Goal: Task Accomplishment & Management: Use online tool/utility

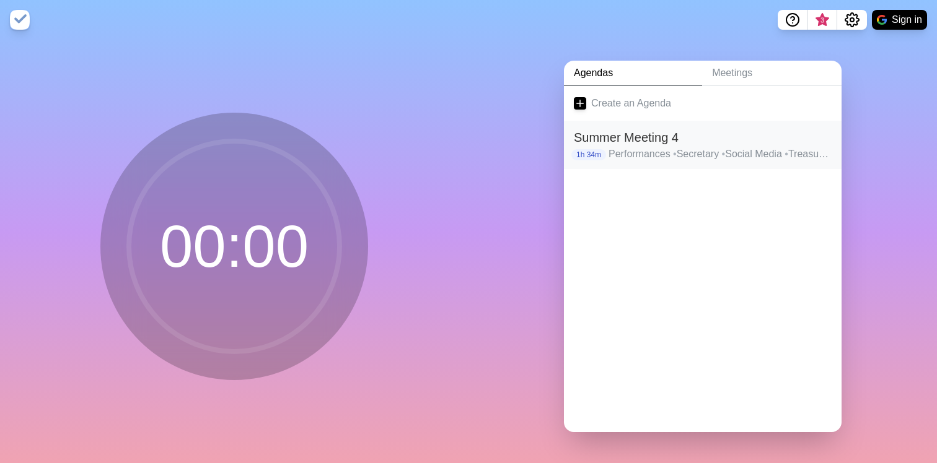
click at [715, 144] on h2 "Summer Meeting 4" at bounding box center [703, 137] width 258 height 19
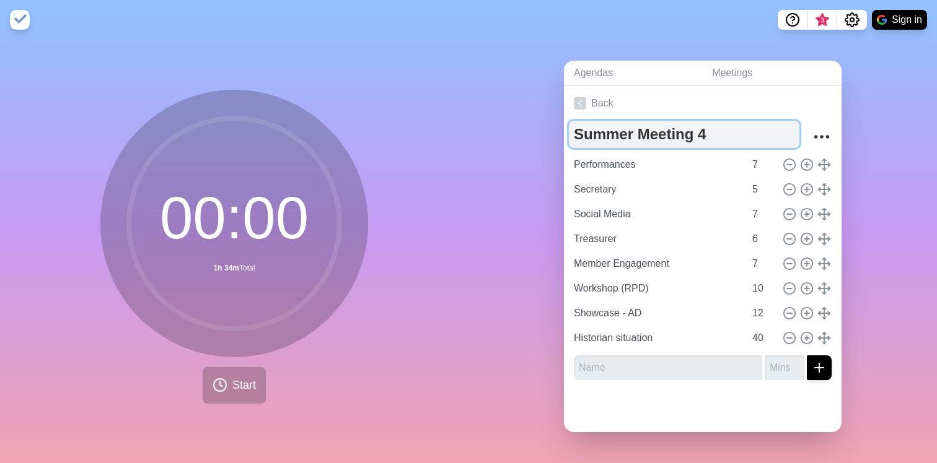
click at [640, 136] on textarea "Summer Meeting 4" at bounding box center [684, 134] width 230 height 27
type textarea "FDOC!!!!!!"
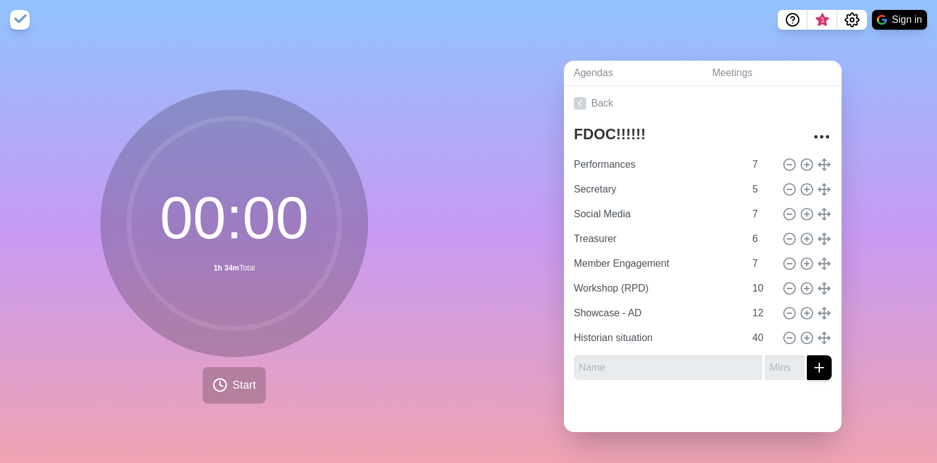
click at [539, 141] on div "Agendas Meetings Back FDOC!!!!!! Performances 7 Secretary 5 Social Media 7 Trea…" at bounding box center [702, 252] width 468 height 424
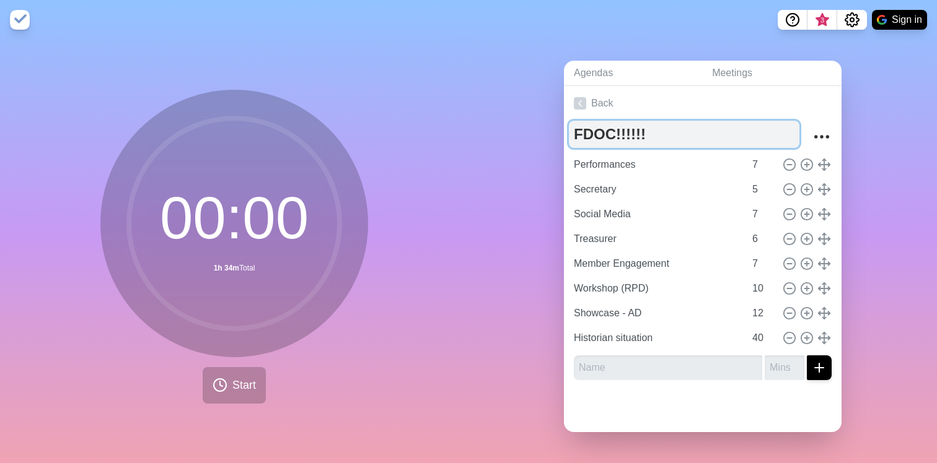
click at [681, 129] on textarea "FDOC!!!!!!" at bounding box center [684, 134] width 230 height 27
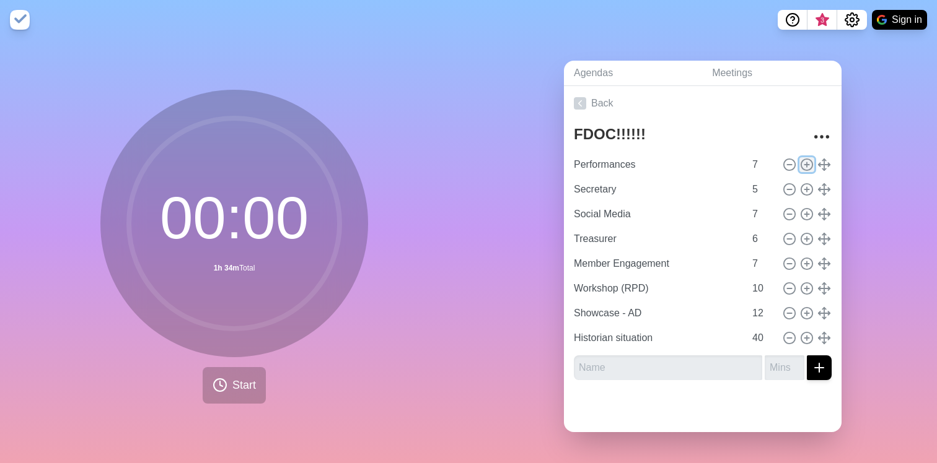
click at [807, 165] on icon at bounding box center [807, 165] width 14 height 14
type input "Performances"
type input "7"
type input "Secretary"
type input "5"
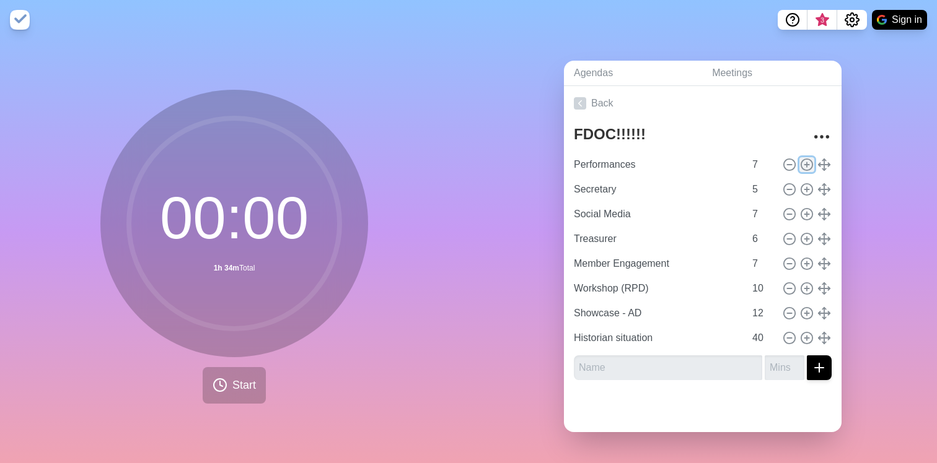
type input "Social Media"
type input "7"
type input "Treasurer"
type input "6"
type input "Member Engagement"
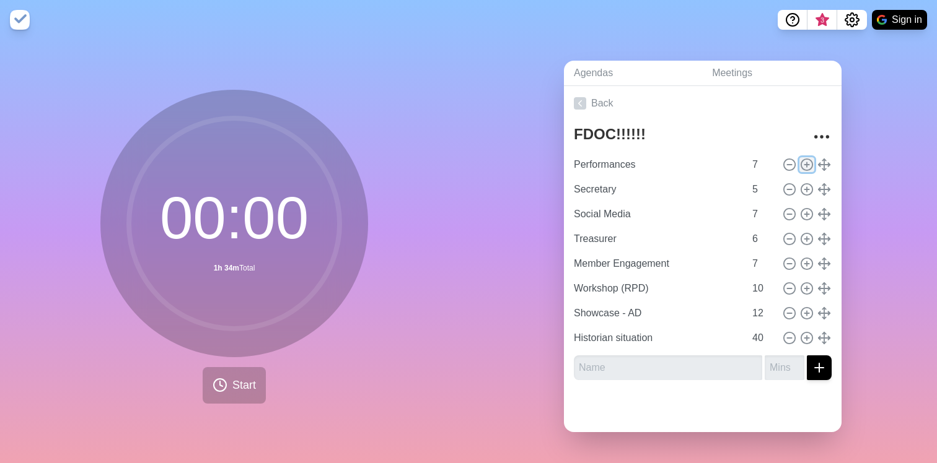
type input "7"
type input "Workshop (RPD)"
type input "10"
type input "Showcase - AD"
type input "12"
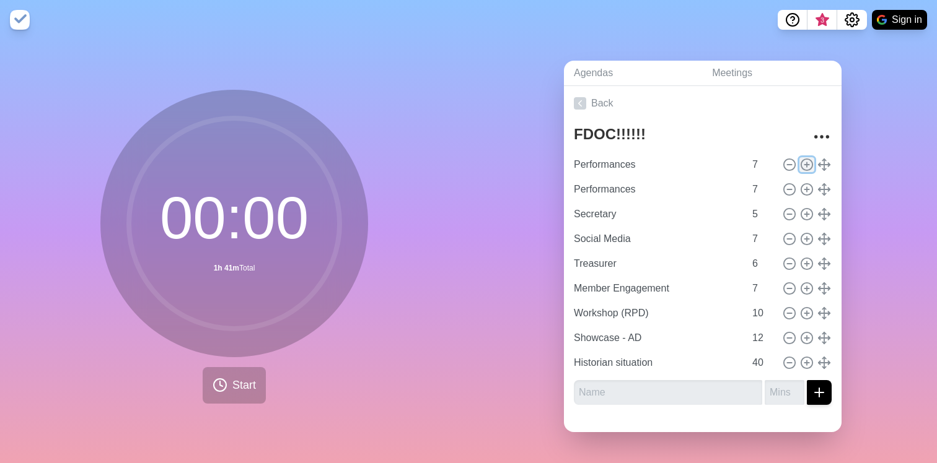
click at [807, 165] on icon at bounding box center [807, 165] width 14 height 14
type input "Performances"
type input "7"
type input "Secretary"
type input "5"
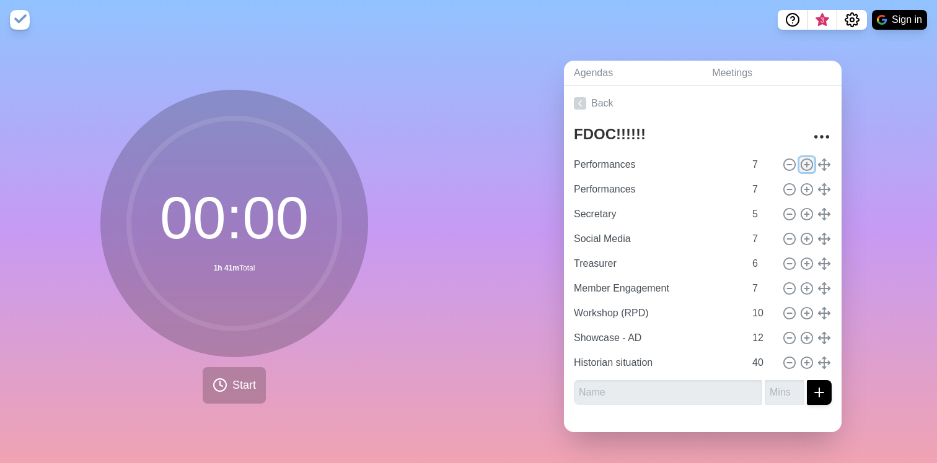
type input "Social Media"
type input "7"
type input "Treasurer"
type input "6"
type input "Member Engagement"
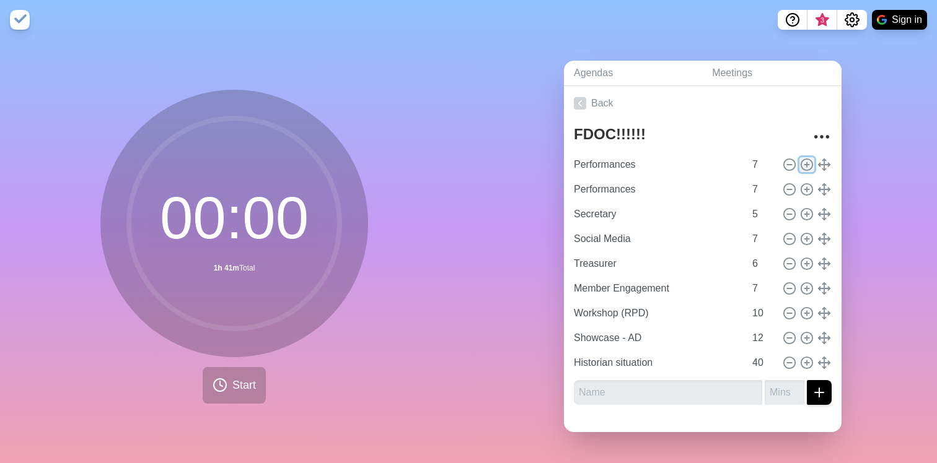
type input "7"
type input "Workshop (RPD)"
type input "10"
type input "Showcase - AD"
type input "12"
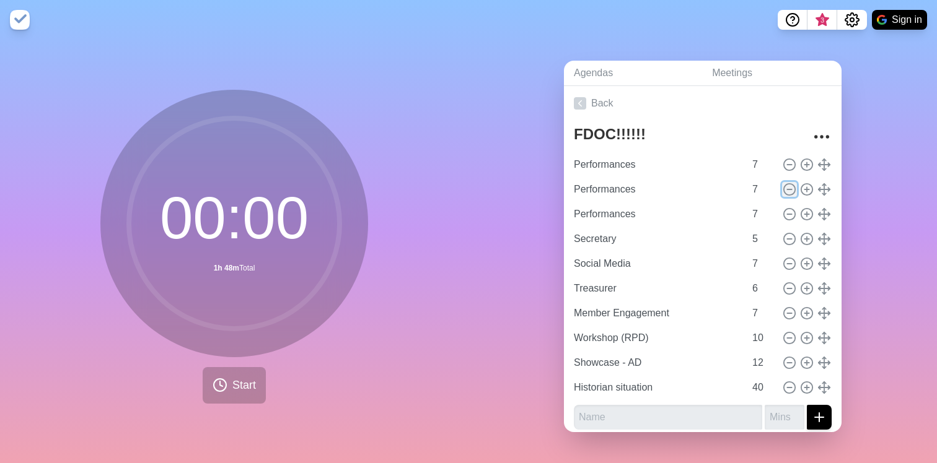
click at [786, 190] on icon at bounding box center [789, 190] width 14 height 14
type input "Secretary"
type input "5"
type input "Social Media"
type input "7"
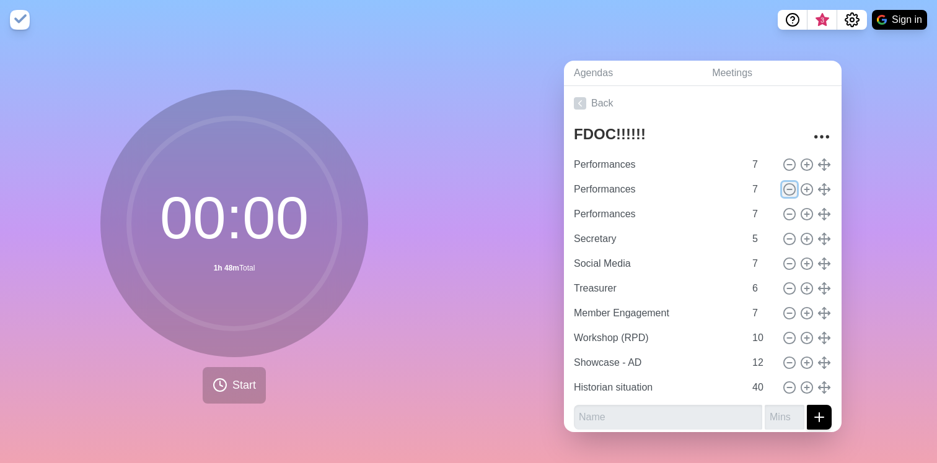
type input "Treasurer"
type input "6"
type input "Member Engagement"
type input "7"
type input "Workshop (RPD)"
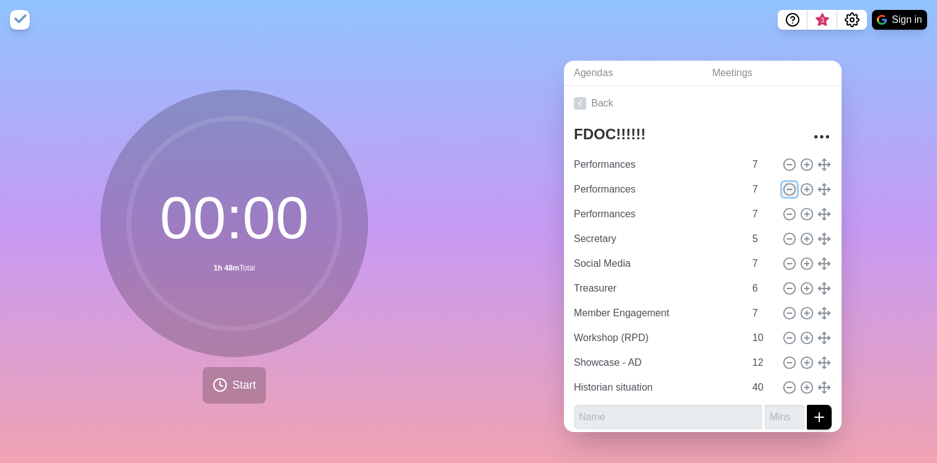
type input "10"
type input "Showcase - AD"
type input "12"
type input "Historian situation"
type input "40"
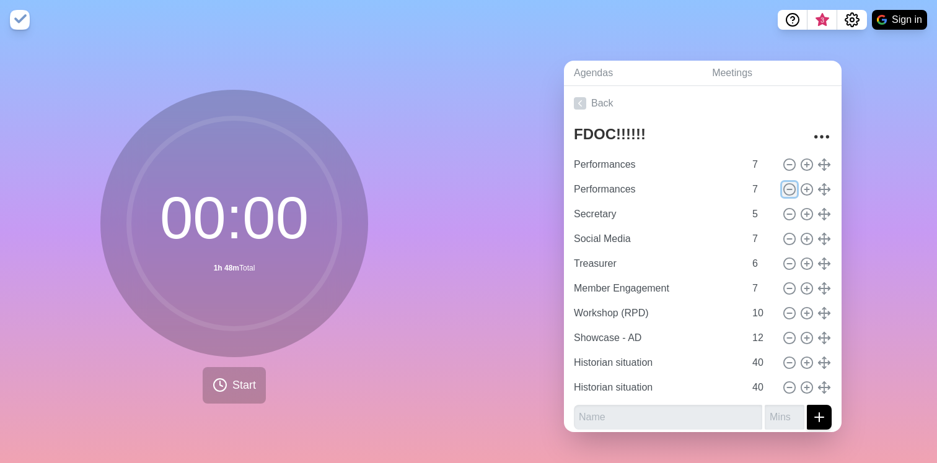
click at [786, 190] on icon at bounding box center [789, 190] width 14 height 14
type input "Secretary"
type input "5"
type input "Social Media"
type input "7"
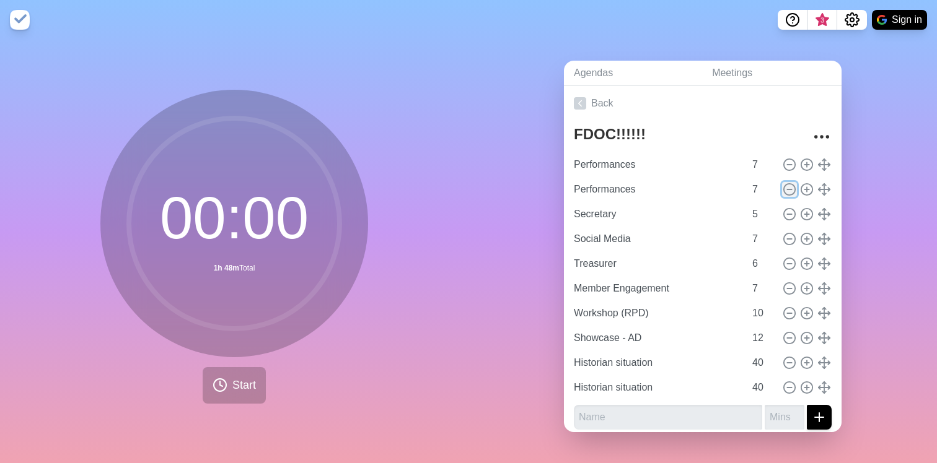
type input "Treasurer"
type input "6"
type input "Member Engagement"
type input "7"
type input "Workshop (RPD)"
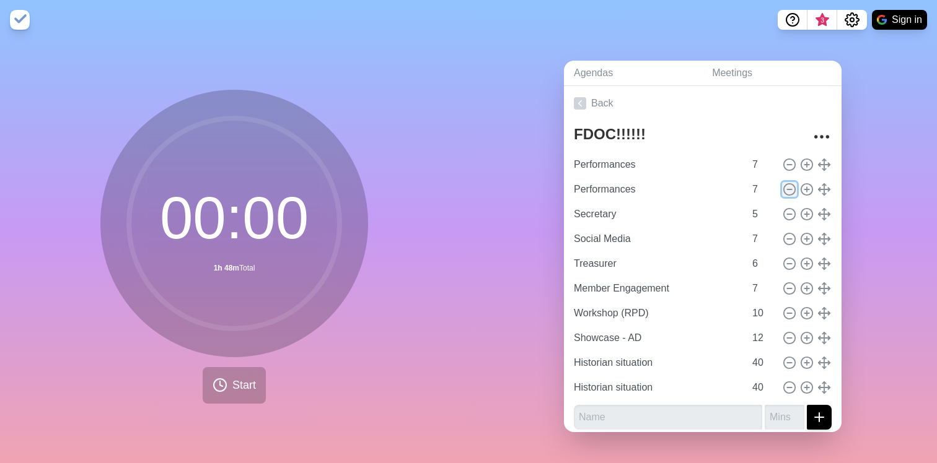
type input "10"
type input "Showcase - AD"
type input "12"
type input "Historian situation"
type input "40"
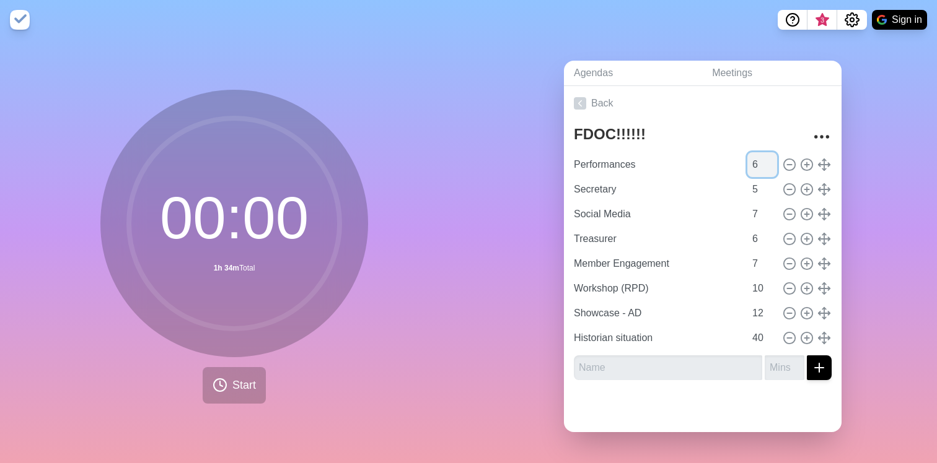
click at [766, 165] on input "6" at bounding box center [762, 164] width 30 height 25
click at [769, 160] on input "7" at bounding box center [762, 164] width 30 height 25
click at [769, 160] on input "8" at bounding box center [762, 164] width 30 height 25
click at [769, 160] on input "9" at bounding box center [762, 164] width 30 height 25
type input "10"
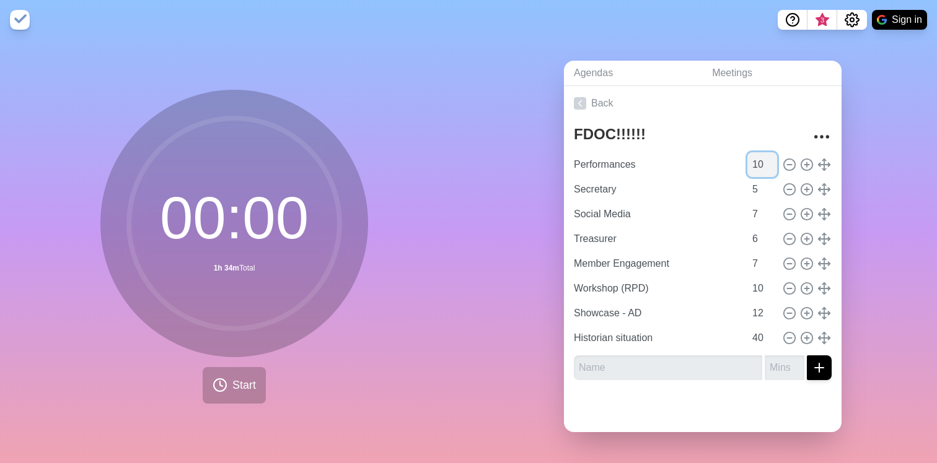
click at [769, 160] on input "10" at bounding box center [762, 164] width 30 height 25
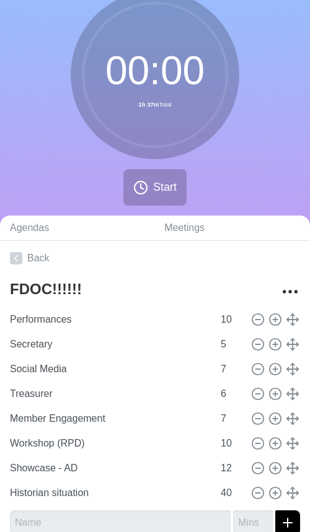
scroll to position [48, 0]
click at [238, 343] on input "6" at bounding box center [231, 345] width 30 height 25
type input "7"
click at [238, 343] on input "7" at bounding box center [231, 345] width 30 height 25
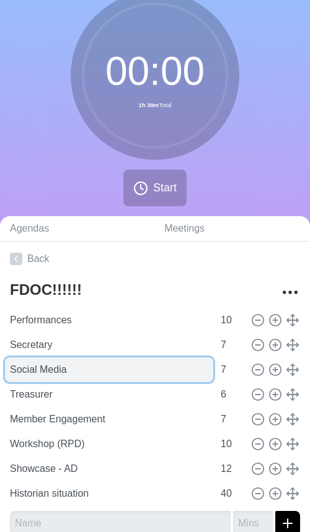
click at [169, 364] on input "Social Media" at bounding box center [109, 369] width 208 height 25
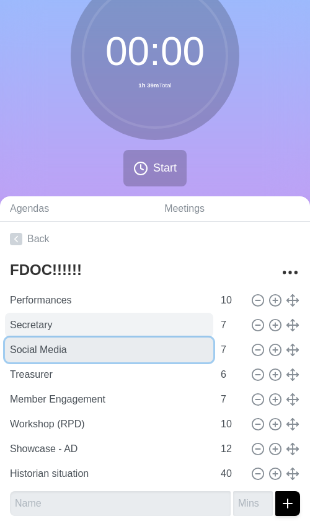
scroll to position [72, 0]
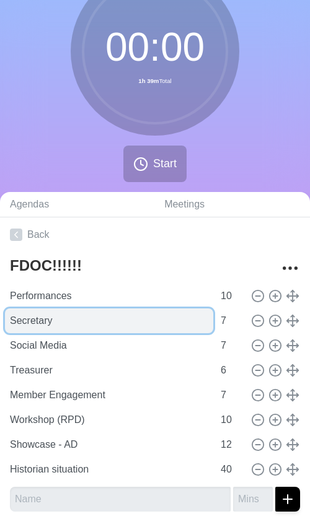
click at [133, 326] on input "Secretary" at bounding box center [109, 320] width 208 height 25
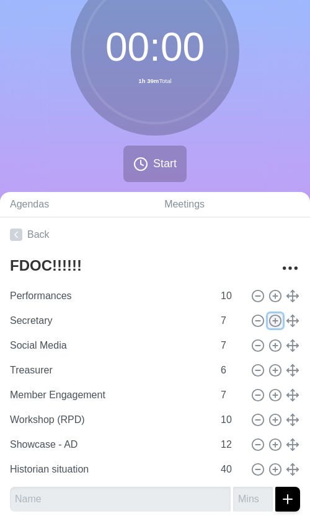
click at [277, 318] on icon at bounding box center [275, 321] width 14 height 14
type input "Secretary"
type input "Social Media"
type input "7"
type input "Treasurer"
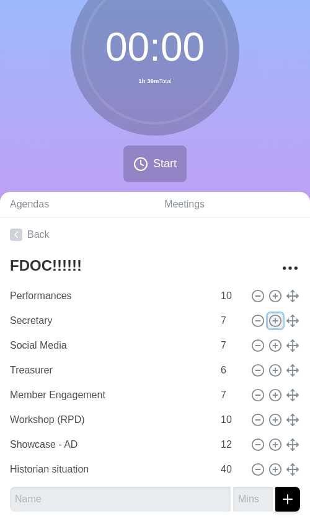
type input "6"
type input "Member Engagement"
type input "7"
type input "Workshop (RPD)"
type input "10"
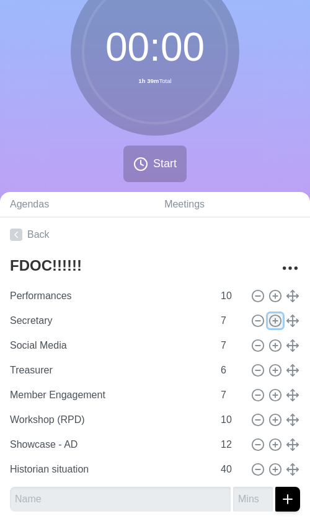
type input "Showcase - AD"
type input "12"
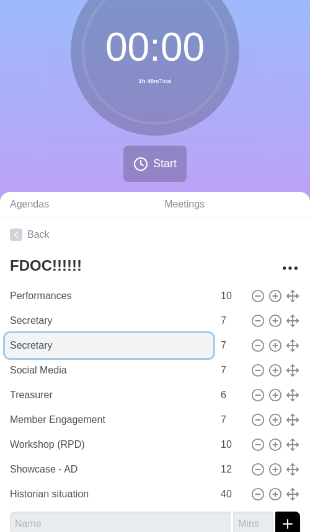
click at [97, 345] on input "Secretary" at bounding box center [109, 345] width 208 height 25
type input "Historian?"
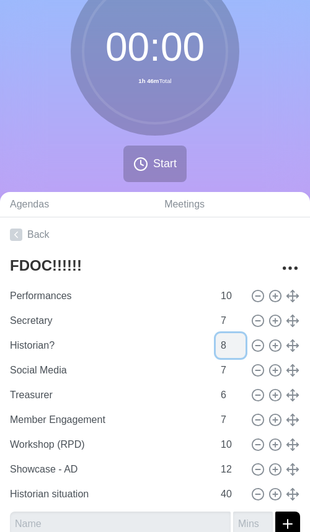
click at [239, 339] on input "8" at bounding box center [231, 345] width 30 height 25
click at [239, 339] on input "9" at bounding box center [231, 345] width 30 height 25
click at [239, 339] on input "10" at bounding box center [231, 345] width 30 height 25
click at [239, 339] on input "11" at bounding box center [231, 345] width 30 height 25
click at [239, 339] on input "12" at bounding box center [231, 345] width 30 height 25
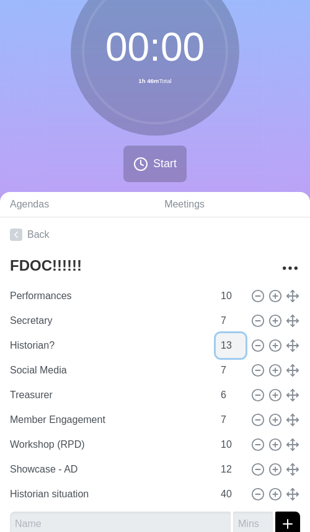
click at [239, 339] on input "13" at bounding box center [231, 345] width 30 height 25
click at [239, 339] on input "14" at bounding box center [231, 345] width 30 height 25
click at [239, 339] on input "15" at bounding box center [231, 345] width 30 height 25
click at [239, 339] on input "16" at bounding box center [231, 345] width 30 height 25
click at [239, 339] on input "17" at bounding box center [231, 345] width 30 height 25
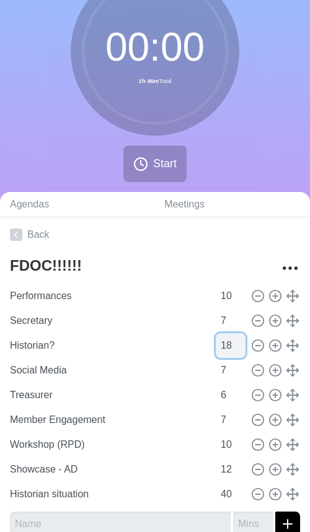
click at [238, 341] on input "18" at bounding box center [231, 345] width 30 height 25
click at [238, 341] on input "19" at bounding box center [231, 345] width 30 height 25
type input "20"
click at [238, 341] on input "20" at bounding box center [231, 345] width 30 height 25
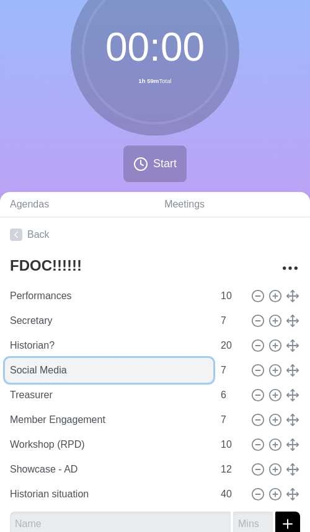
click at [158, 374] on input "Social Media" at bounding box center [109, 370] width 208 height 25
click at [158, 358] on input "Social Media" at bounding box center [109, 370] width 208 height 25
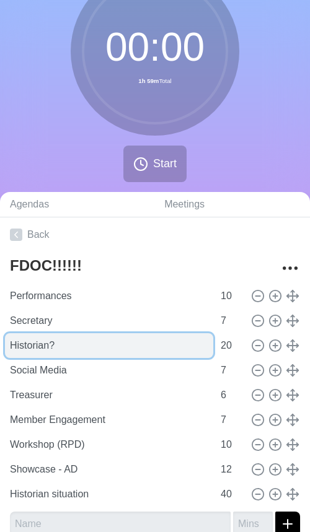
click at [158, 353] on input "Historian?" at bounding box center [109, 345] width 208 height 25
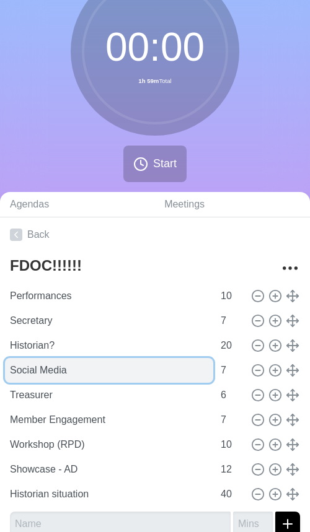
click at [158, 367] on input "Social Media" at bounding box center [109, 370] width 208 height 25
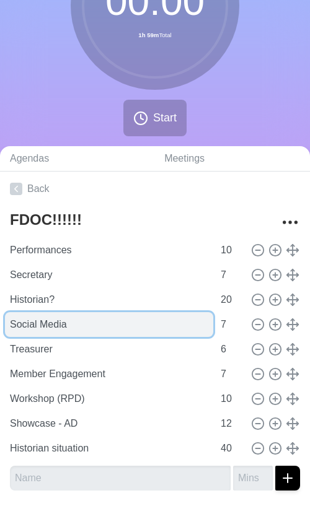
scroll to position [121, 0]
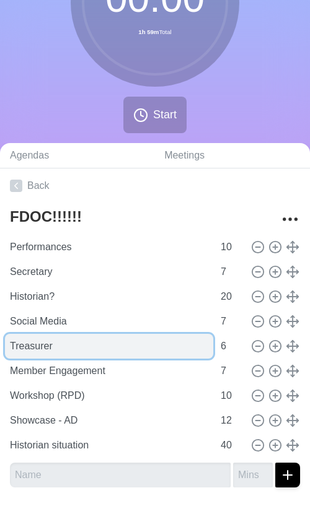
click at [175, 343] on input "Treasurer" at bounding box center [109, 346] width 208 height 25
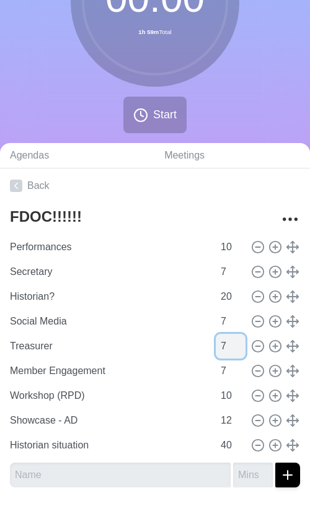
type input "7"
click at [241, 343] on input "7" at bounding box center [231, 346] width 30 height 25
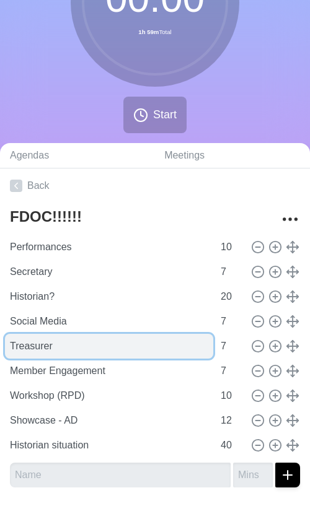
click at [132, 343] on input "Treasurer" at bounding box center [109, 346] width 208 height 25
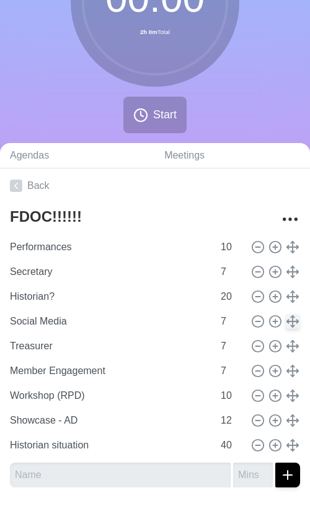
scroll to position [136, 0]
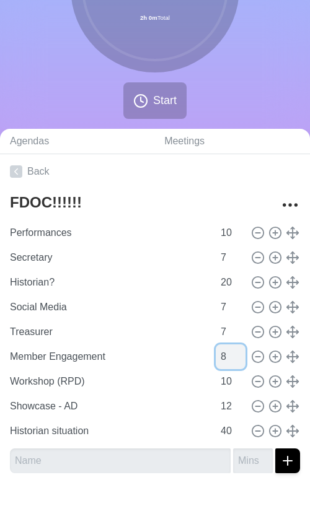
click at [241, 353] on input "8" at bounding box center [231, 356] width 30 height 25
click at [241, 353] on input "9" at bounding box center [231, 356] width 30 height 25
type input "10"
click at [241, 353] on input "10" at bounding box center [231, 356] width 30 height 25
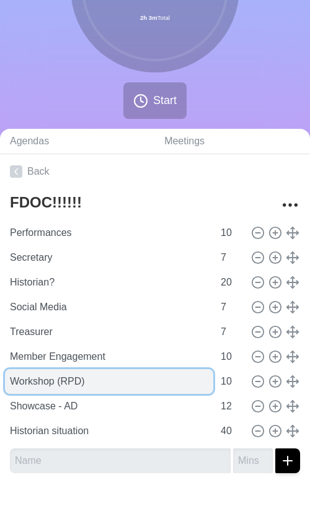
click at [145, 384] on input "Workshop (RPD)" at bounding box center [109, 381] width 208 height 25
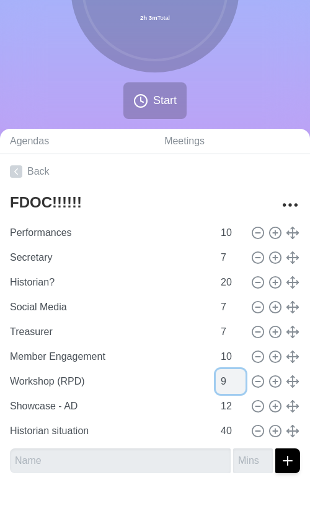
click at [240, 385] on input "9" at bounding box center [231, 381] width 30 height 25
click at [240, 385] on input "8" at bounding box center [231, 381] width 30 height 25
type input "7"
click at [240, 385] on input "7" at bounding box center [231, 381] width 30 height 25
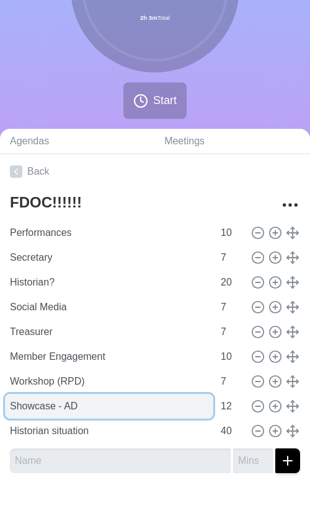
click at [160, 411] on input "Showcase - AD" at bounding box center [109, 406] width 208 height 25
click at [144, 409] on input "Showcase - AD" at bounding box center [109, 406] width 208 height 25
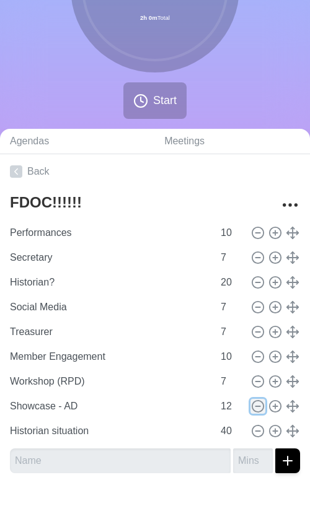
click at [260, 409] on icon at bounding box center [258, 407] width 14 height 14
type input "Historian situation"
type input "40"
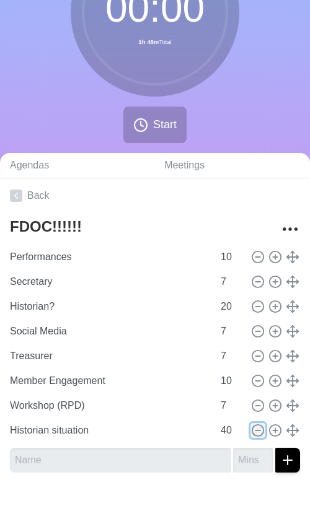
scroll to position [111, 0]
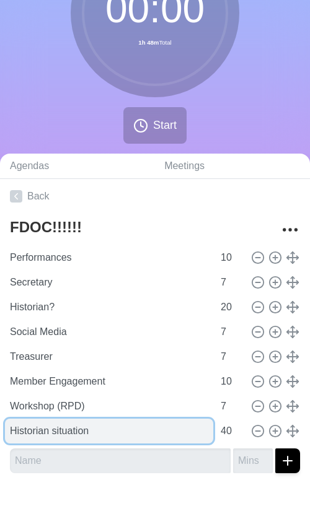
click at [119, 440] on input "Historian situation" at bounding box center [109, 431] width 208 height 25
type input "D"
type input "Auditions"
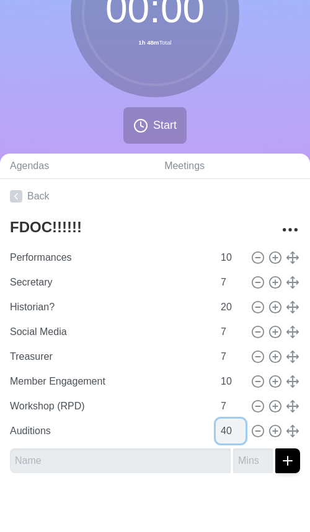
click at [230, 432] on input "40" at bounding box center [231, 431] width 30 height 25
type input "4"
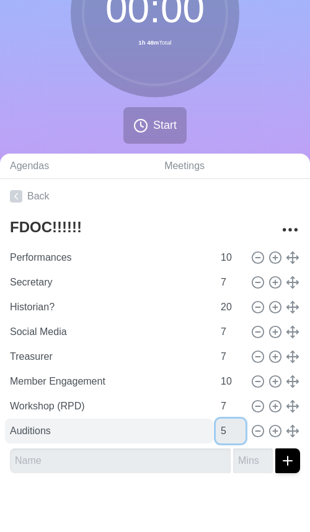
type input "5"
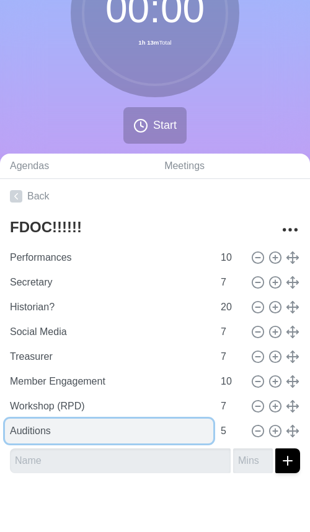
click at [147, 422] on input "Auditions" at bounding box center [109, 431] width 208 height 25
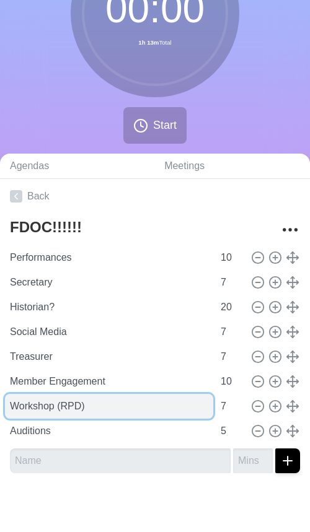
click at [149, 413] on input "Workshop (RPD)" at bounding box center [109, 406] width 208 height 25
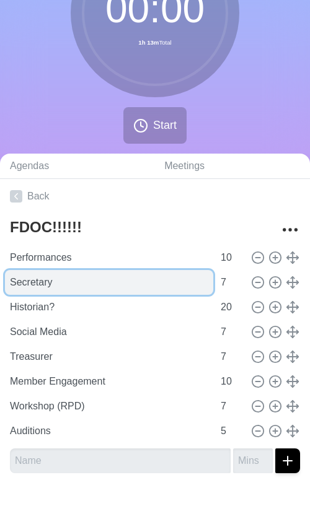
click at [89, 284] on input "Secretary" at bounding box center [109, 282] width 208 height 25
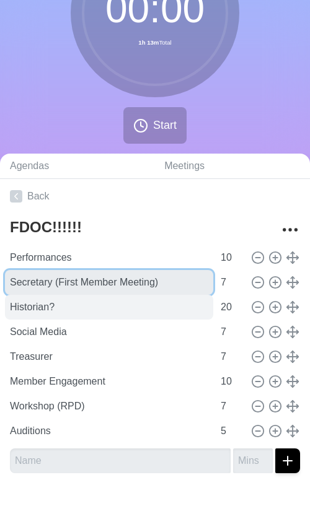
type input "Secretary (First Member Meeting)"
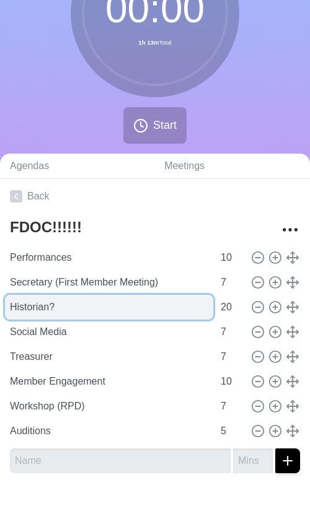
click at [92, 311] on input "Historian?" at bounding box center [109, 307] width 208 height 25
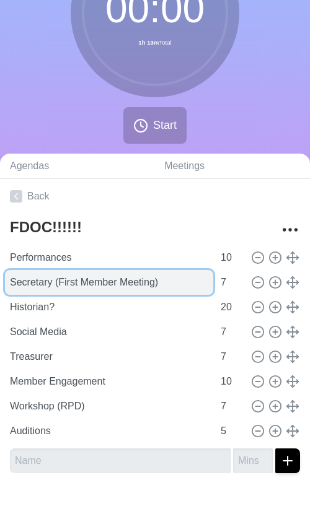
click at [121, 292] on input "Secretary (First Member Meeting)" at bounding box center [109, 282] width 208 height 25
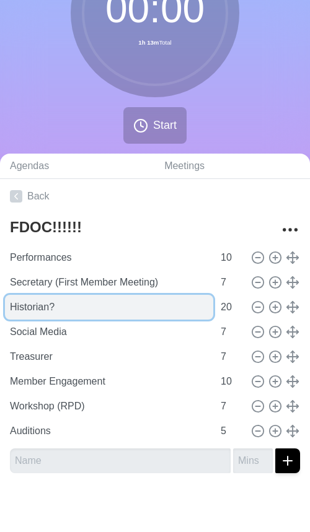
click at [120, 296] on input "Historian?" at bounding box center [109, 307] width 208 height 25
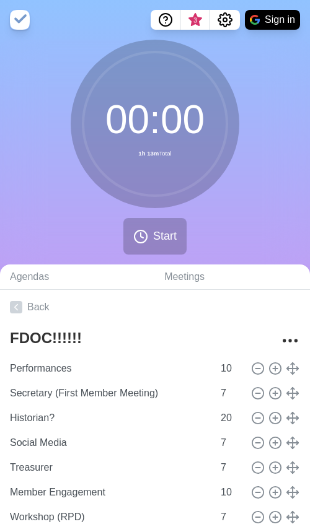
click at [282, 198] on div "00 : 00 1h 13m Total Start" at bounding box center [155, 152] width 310 height 225
click at [216, 240] on div "00 : 00 1h 13m Total Start" at bounding box center [155, 152] width 310 height 225
click at [179, 230] on button "Start" at bounding box center [154, 236] width 63 height 37
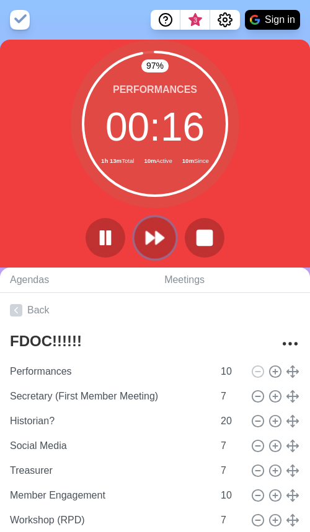
click at [148, 237] on polygon at bounding box center [150, 238] width 8 height 12
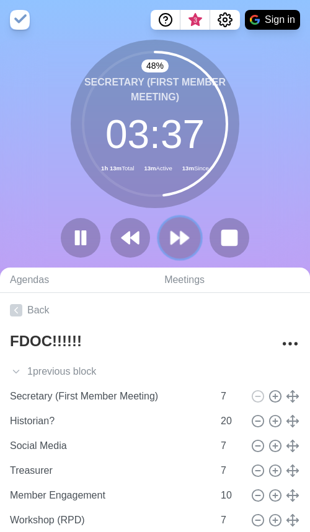
click at [181, 235] on polygon at bounding box center [184, 238] width 8 height 12
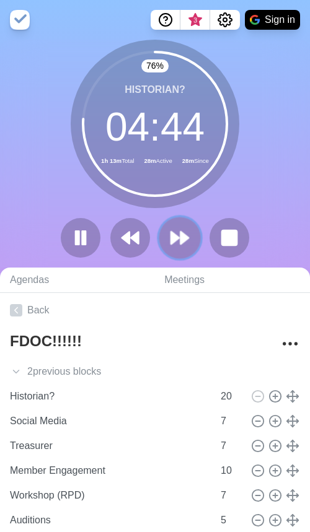
click at [185, 233] on icon at bounding box center [179, 237] width 21 height 21
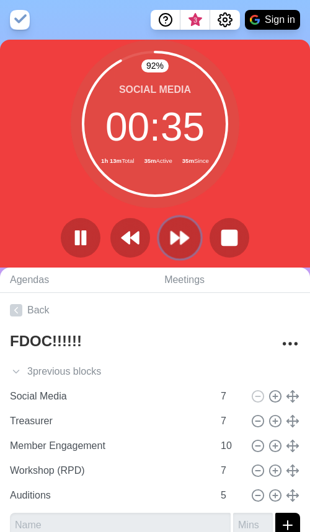
click at [177, 248] on icon at bounding box center [179, 237] width 21 height 21
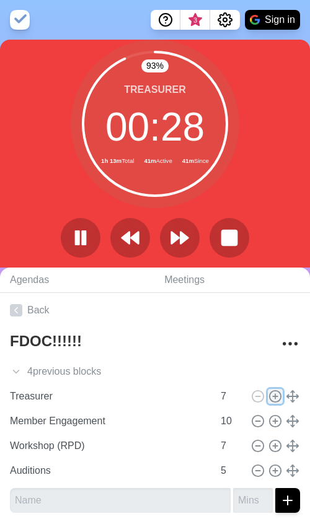
click at [276, 400] on icon at bounding box center [275, 397] width 14 height 14
type input "Treasurer"
type input "7"
type input "Member Engagement"
type input "10"
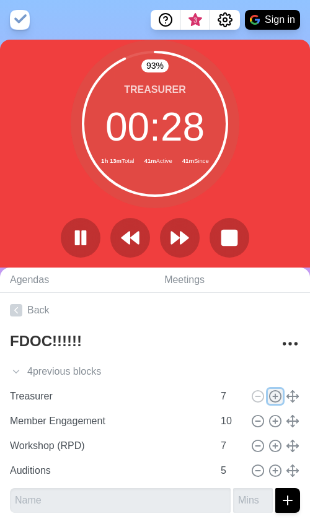
type input "Workshop (RPD)"
type input "7"
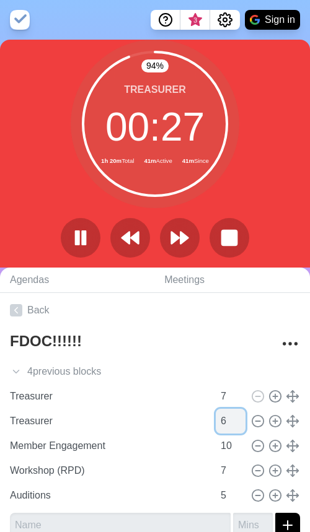
click at [241, 426] on input "6" at bounding box center [231, 421] width 30 height 25
click at [241, 426] on input "5" at bounding box center [231, 421] width 30 height 25
click at [241, 426] on input "4" at bounding box center [231, 421] width 30 height 25
click at [241, 426] on input "3" at bounding box center [231, 421] width 30 height 25
click at [241, 426] on input "2" at bounding box center [231, 421] width 30 height 25
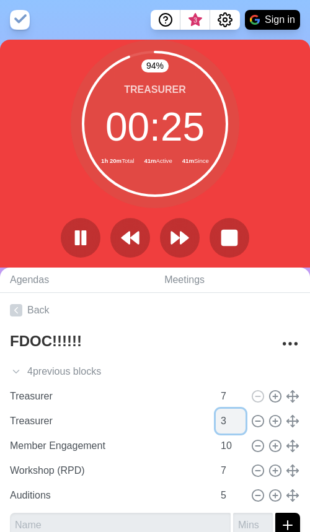
type input "3"
click at [242, 417] on input "3" at bounding box center [231, 421] width 30 height 25
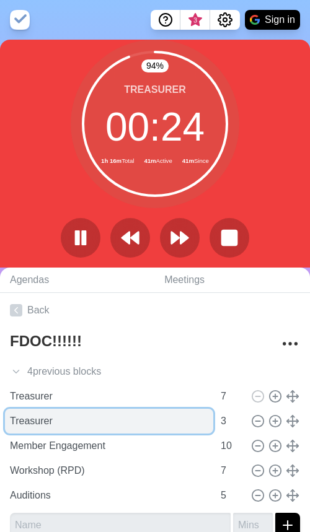
click at [151, 415] on input "Treasurer" at bounding box center [109, 421] width 208 height 25
type input "Treasurer overtime"
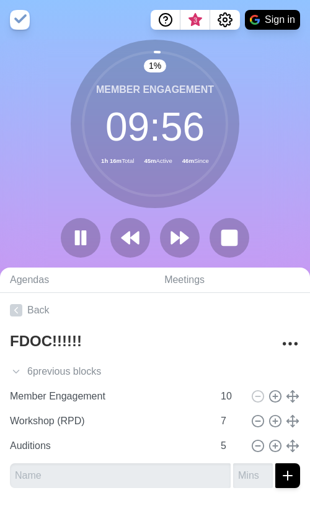
click at [253, 181] on div "1 % Member Engagement 09 : 56 1h 16m Total 45m Active 46m Since" at bounding box center [155, 154] width 310 height 228
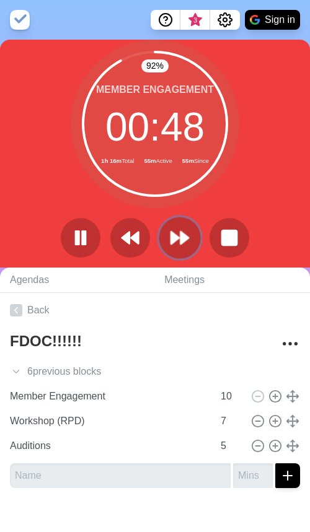
click at [180, 237] on polygon at bounding box center [184, 238] width 8 height 12
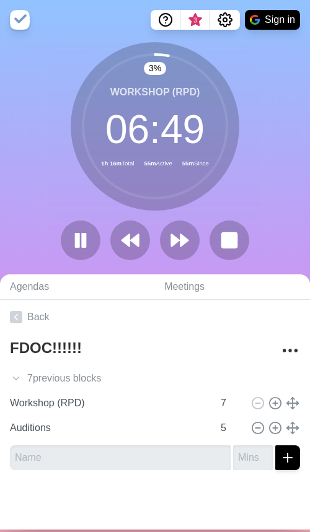
click at [274, 196] on div "3 % Workshop (RPD) 06 : 49 1h 16m Total 55m Active 55m Since" at bounding box center [155, 156] width 310 height 228
click at [181, 248] on icon at bounding box center [179, 240] width 21 height 21
